Goal: Navigation & Orientation: Find specific page/section

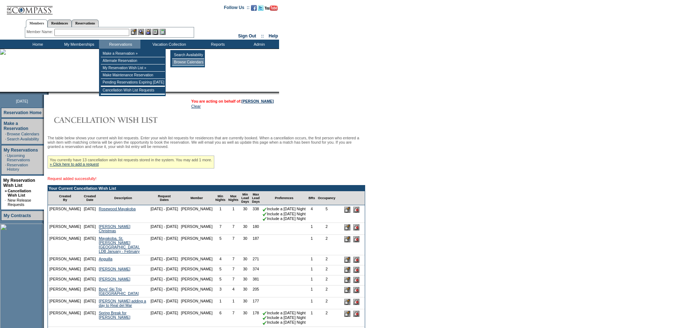
click at [189, 62] on td "Browse Calendars" at bounding box center [188, 62] width 32 height 7
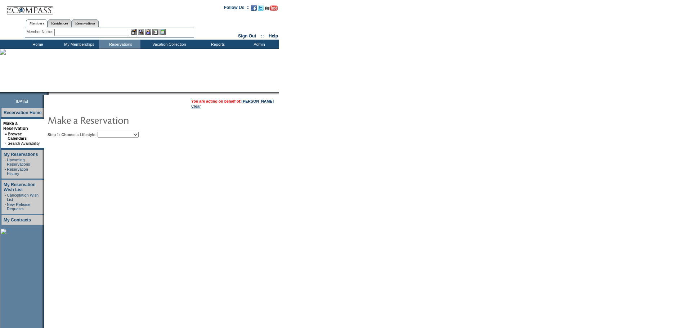
click at [108, 31] on input "text" at bounding box center [91, 32] width 75 height 7
type input "coddy"
